Goal: Information Seeking & Learning: Find specific fact

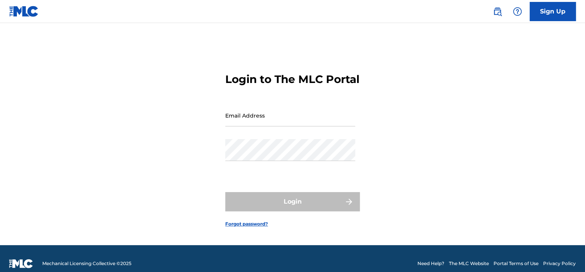
type input "[EMAIL_ADDRESS][DOMAIN_NAME]"
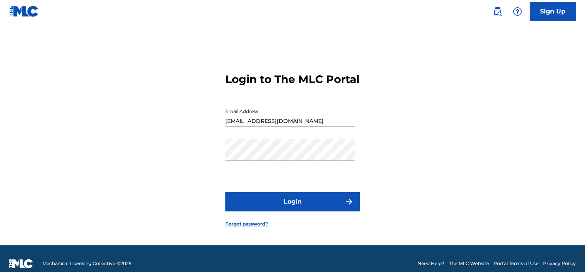
click at [499, 13] on img at bounding box center [497, 11] width 9 height 9
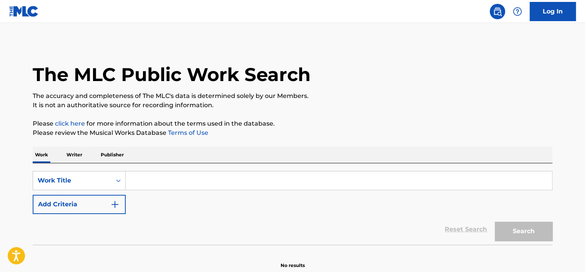
click at [288, 182] on input "Search Form" at bounding box center [339, 180] width 426 height 18
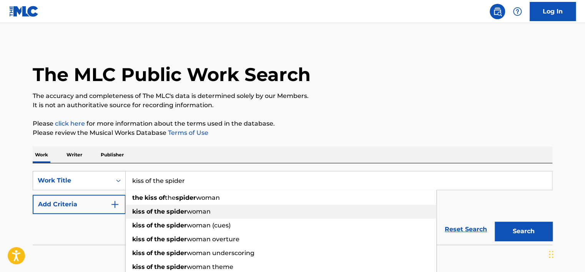
click at [236, 212] on div "kiss of the spider woman" at bounding box center [281, 212] width 311 height 14
type input "kiss of the spider woman"
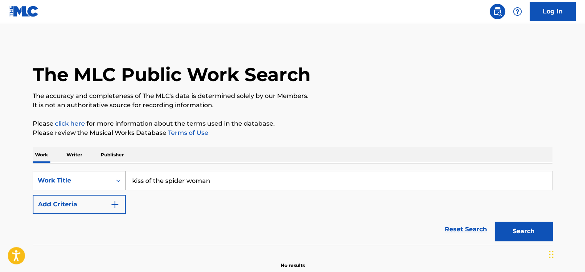
scroll to position [37, 0]
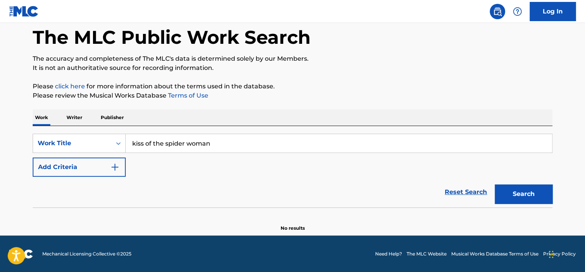
click at [529, 185] on button "Search" at bounding box center [524, 194] width 58 height 19
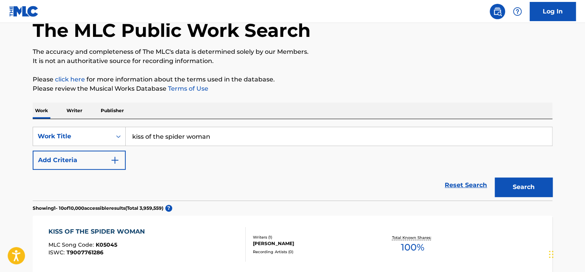
scroll to position [0, 0]
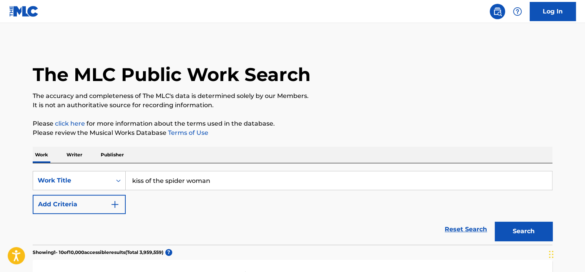
click at [95, 205] on button "Add Criteria" at bounding box center [79, 204] width 93 height 19
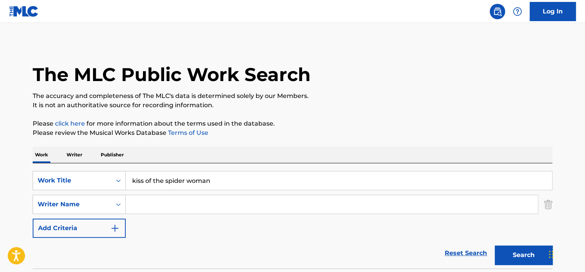
click at [175, 200] on input "Search Form" at bounding box center [332, 204] width 412 height 18
type input "kander"
click at [495, 246] on button "Search" at bounding box center [524, 255] width 58 height 19
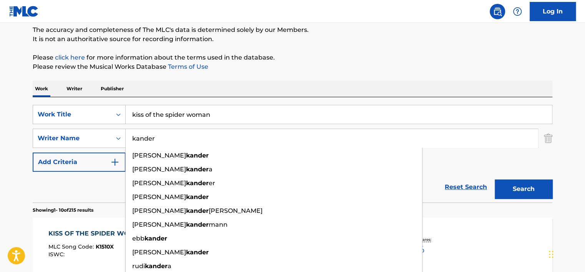
scroll to position [118, 0]
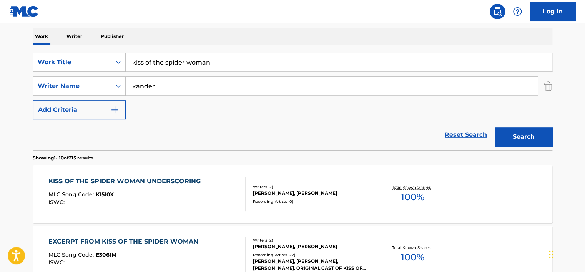
click at [85, 210] on div "KISS OF THE SPIDER WOMAN UNDERSCORING MLC Song Code : K1510X ISWC :" at bounding box center [126, 194] width 156 height 35
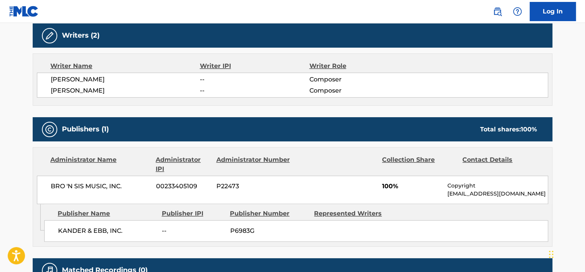
scroll to position [274, 0]
